Goal: Information Seeking & Learning: Learn about a topic

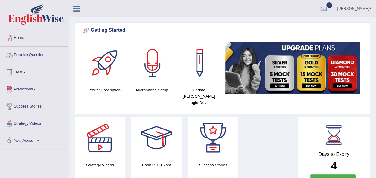
click at [30, 87] on link "Predictions" at bounding box center [34, 88] width 68 height 15
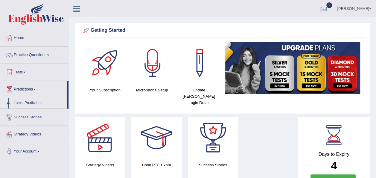
click at [28, 100] on link "Latest Predictions" at bounding box center [39, 102] width 56 height 11
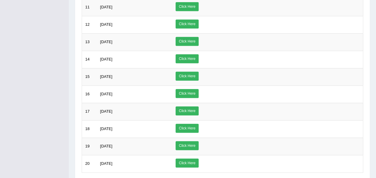
scroll to position [297, 0]
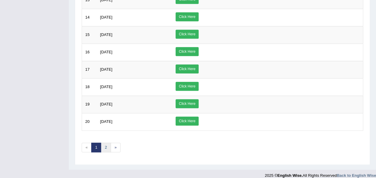
click at [107, 142] on link "2" at bounding box center [106, 147] width 10 height 10
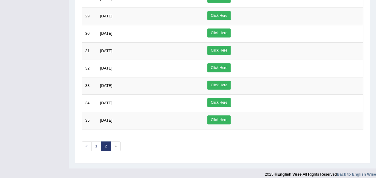
scroll to position [182, 0]
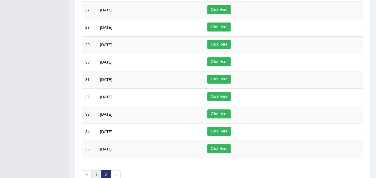
click at [93, 170] on link "1" at bounding box center [96, 175] width 10 height 10
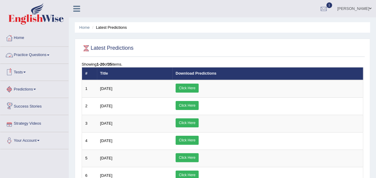
click at [28, 71] on link "Tests" at bounding box center [34, 71] width 68 height 15
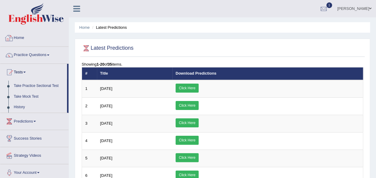
click at [30, 37] on link "Home" at bounding box center [34, 37] width 68 height 15
